Goal: Navigation & Orientation: Find specific page/section

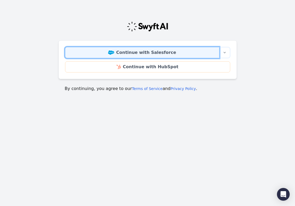
click at [151, 56] on link "Continue with Salesforce" at bounding box center [142, 52] width 154 height 11
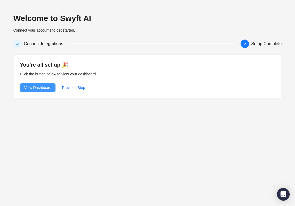
click at [47, 89] on span "View Dashboard" at bounding box center [37, 88] width 27 height 6
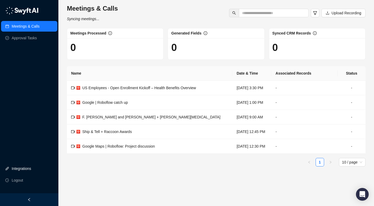
click at [31, 169] on link "Integrations" at bounding box center [21, 168] width 19 height 11
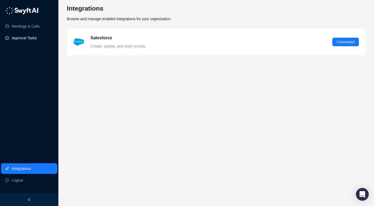
click at [37, 39] on link "Approval Tasks" at bounding box center [24, 38] width 25 height 11
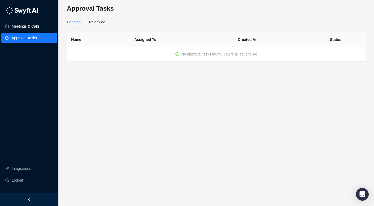
click at [36, 28] on link "Meetings & Calls" at bounding box center [26, 26] width 28 height 11
